Goal: Information Seeking & Learning: Learn about a topic

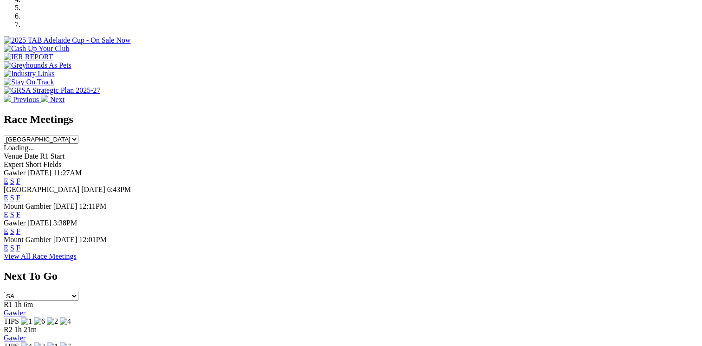
scroll to position [325, 0]
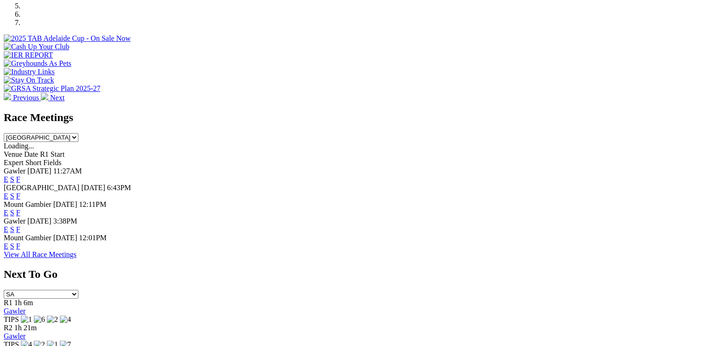
click at [20, 242] on link "F" at bounding box center [18, 246] width 4 height 8
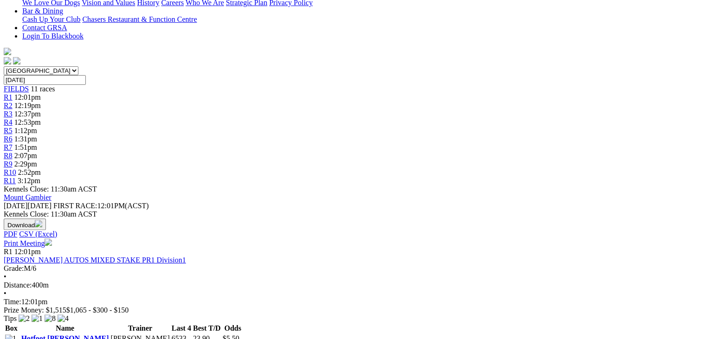
scroll to position [186, 0]
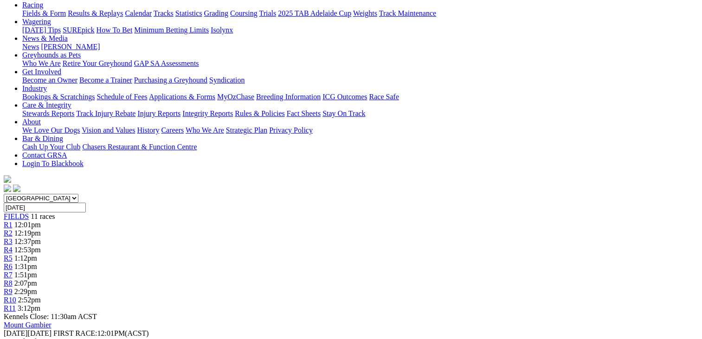
scroll to position [139, 0]
